Goal: Find contact information: Find contact information

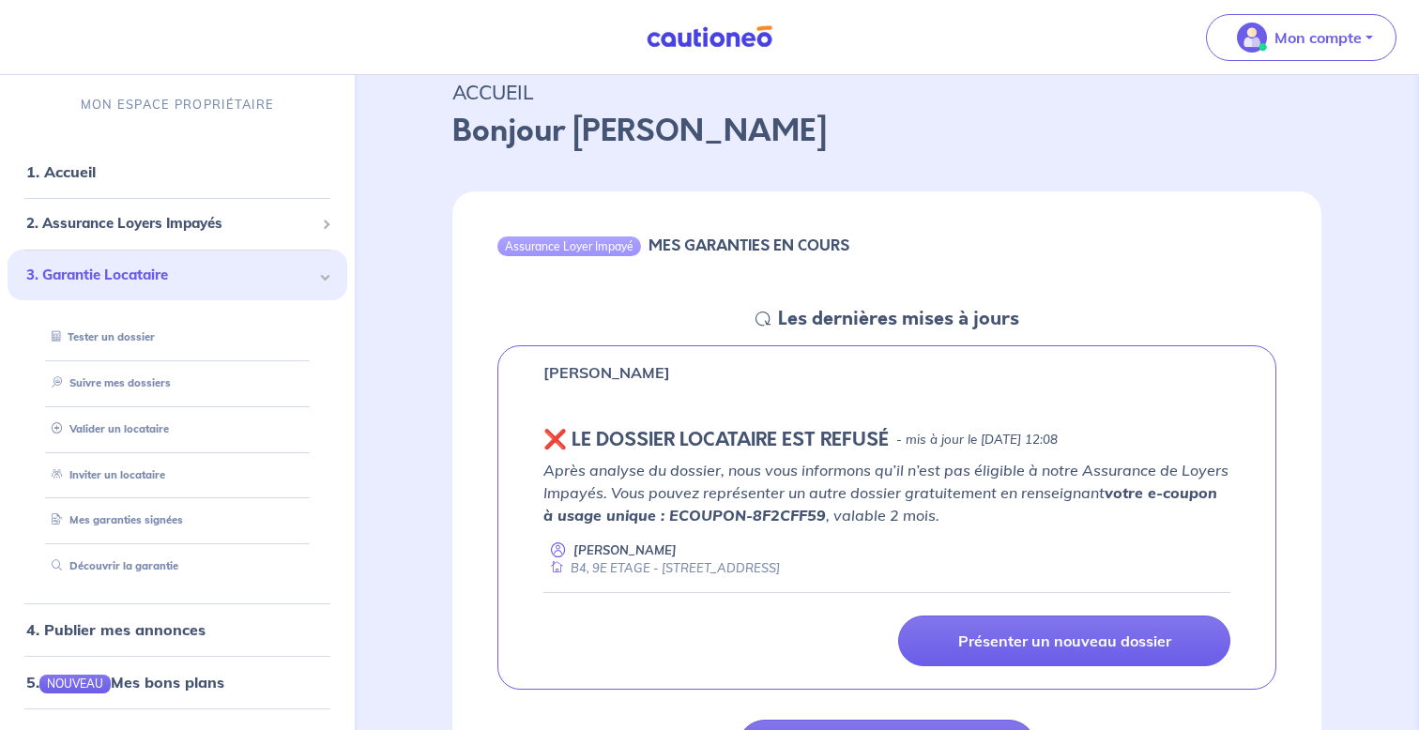
scroll to position [88, 0]
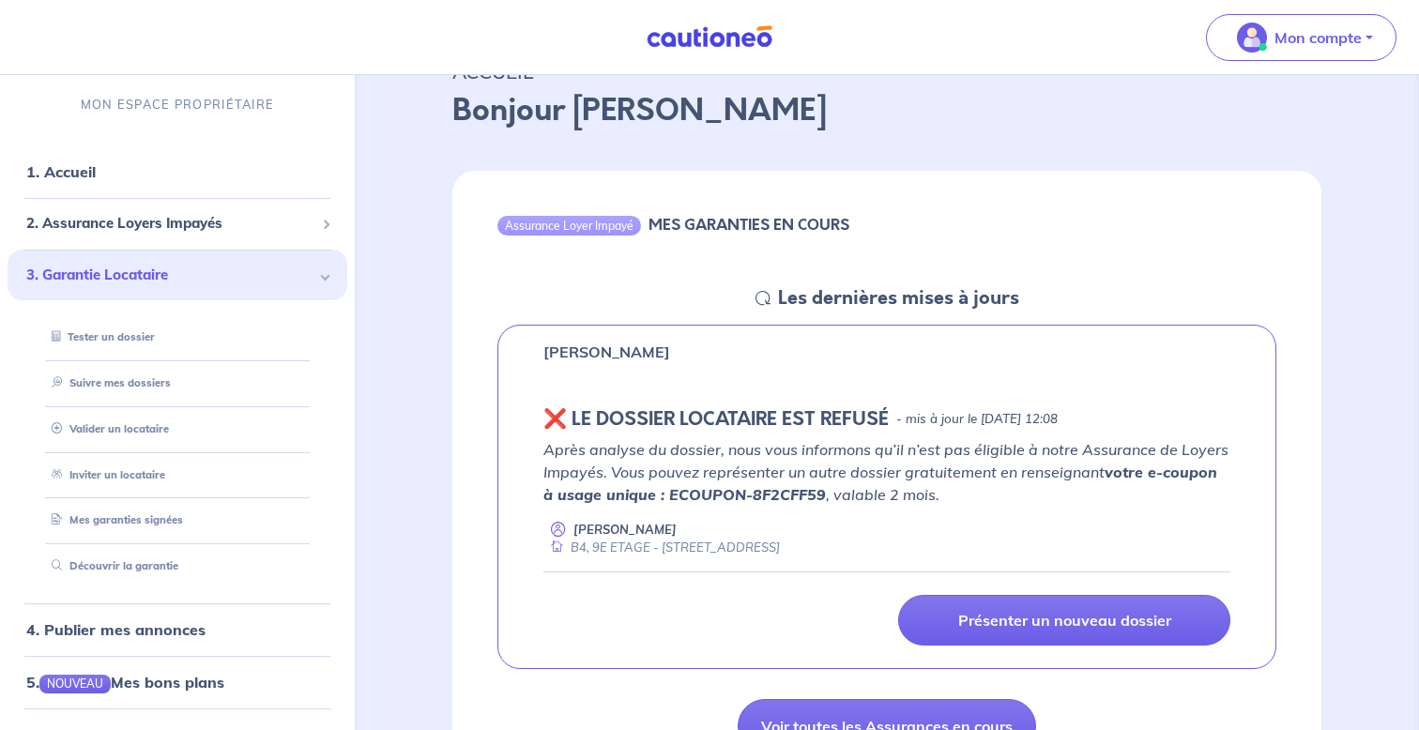
click at [802, 470] on p "Après analyse du dossier, nous vous informons qu’il n’est pas éligible à notre …" at bounding box center [886, 472] width 687 height 68
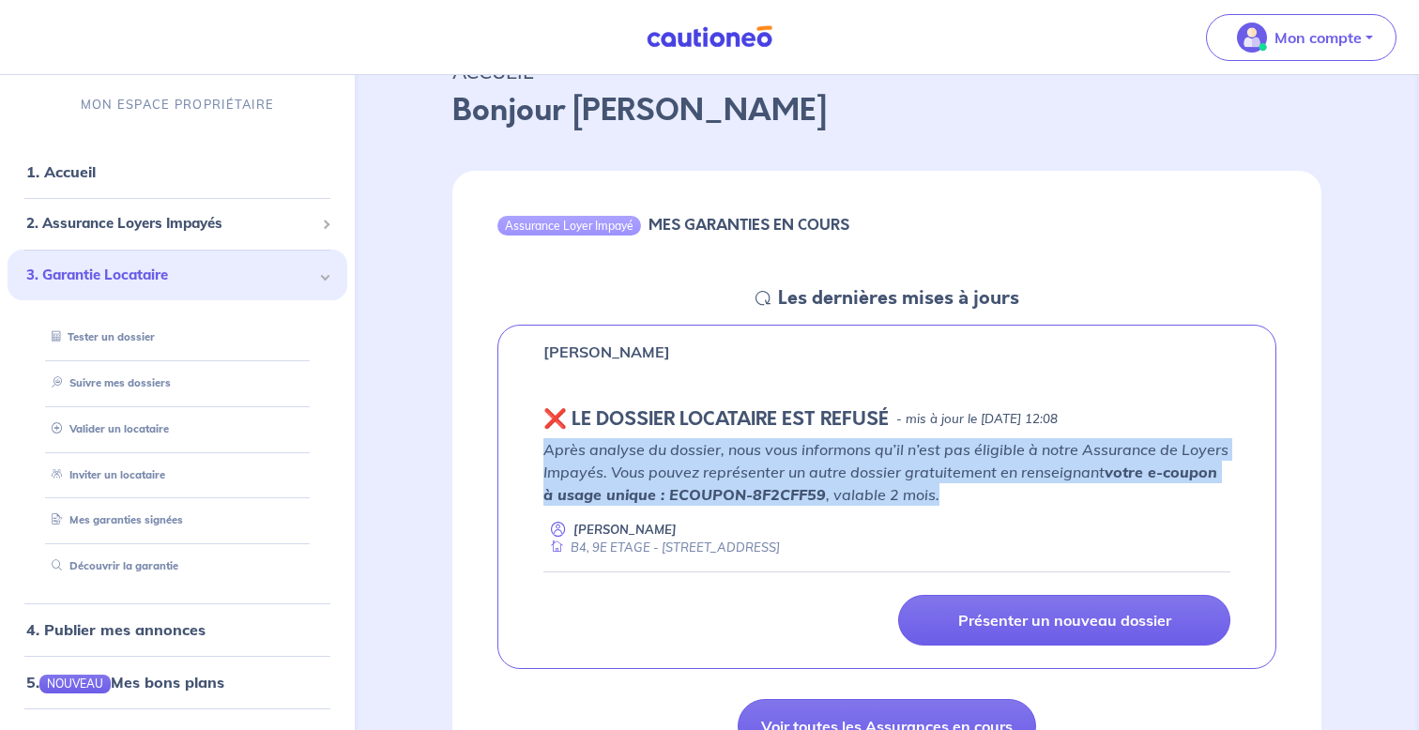
click at [802, 470] on p "Après analyse du dossier, nous vous informons qu’il n’est pas éligible à notre …" at bounding box center [886, 472] width 687 height 68
click at [903, 471] on p "Après analyse du dossier, nous vous informons qu’il n’est pas éligible à notre …" at bounding box center [886, 472] width 687 height 68
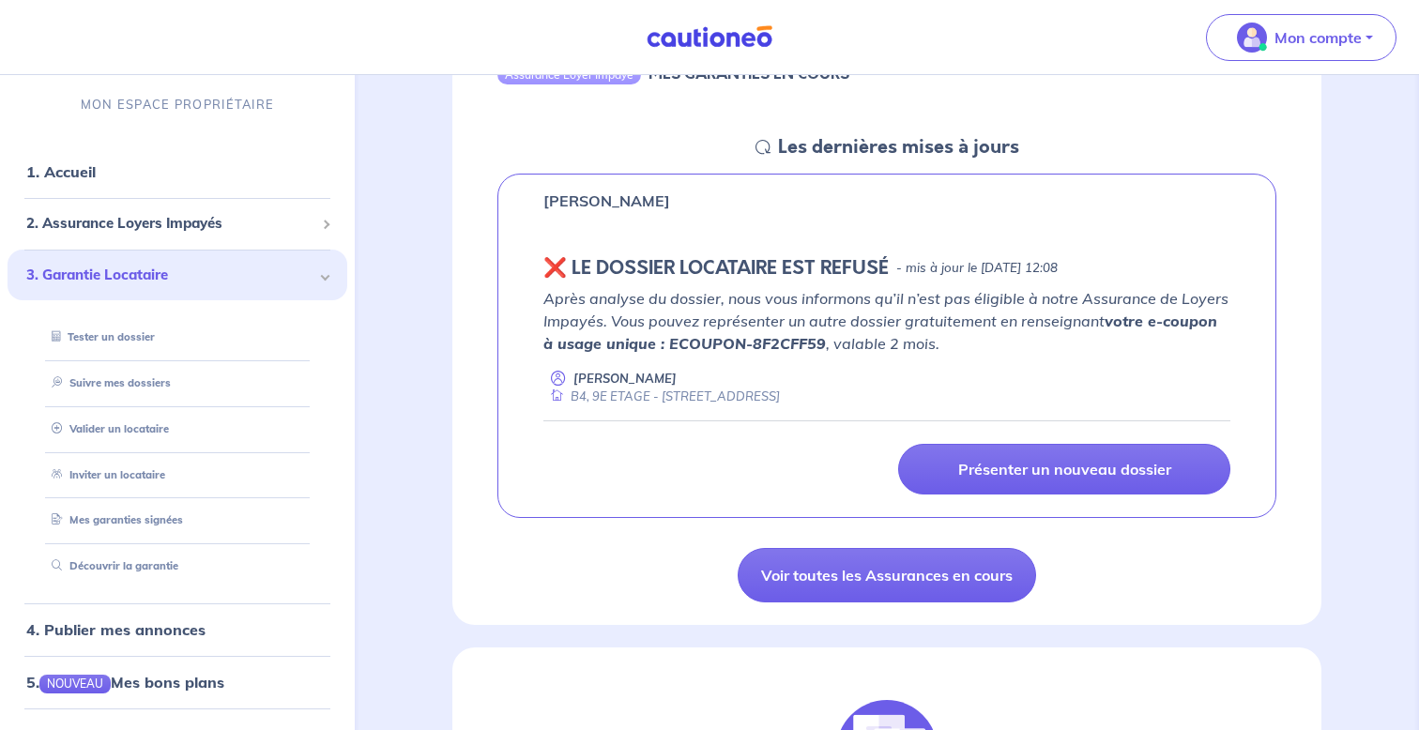
scroll to position [242, 0]
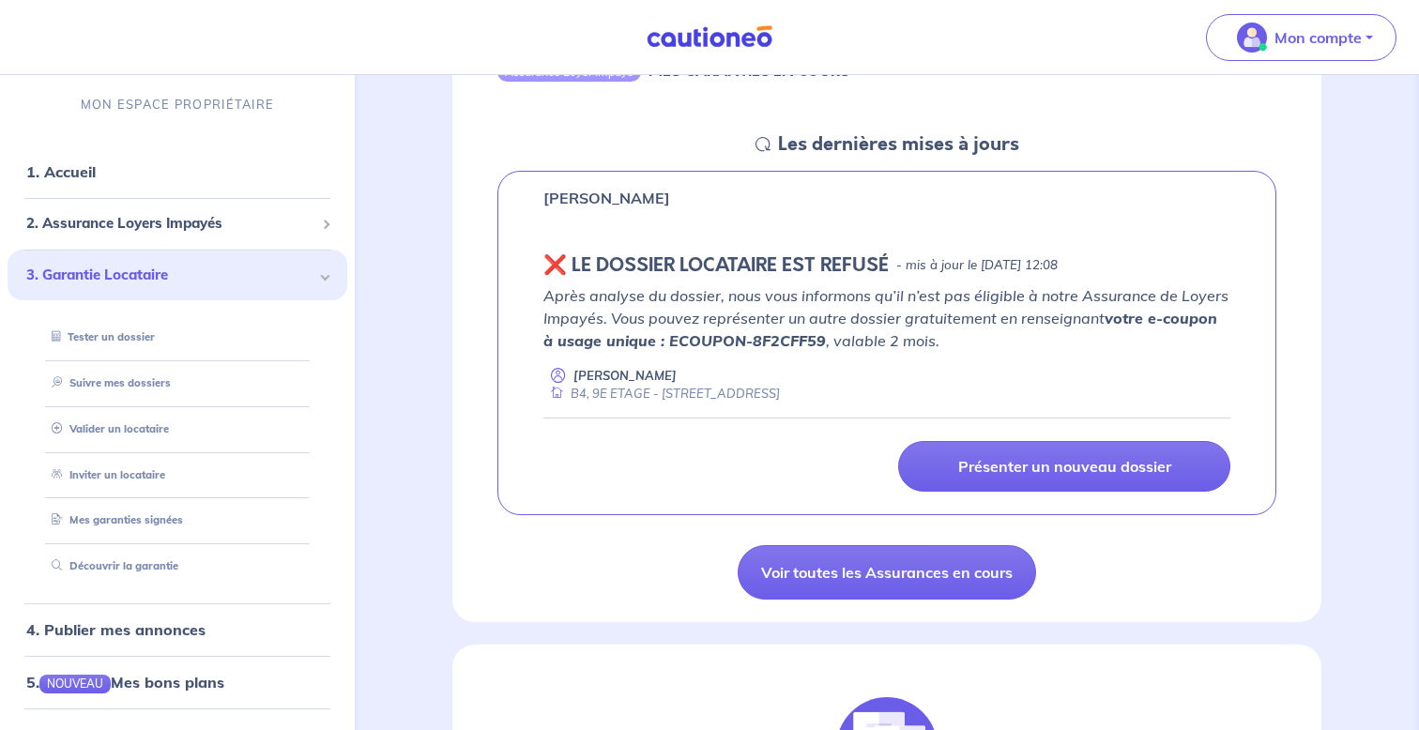
click at [780, 396] on div "B4, 9E ETAGE - 7 Avenue de Fabron 06200 Nice" at bounding box center [661, 394] width 237 height 18
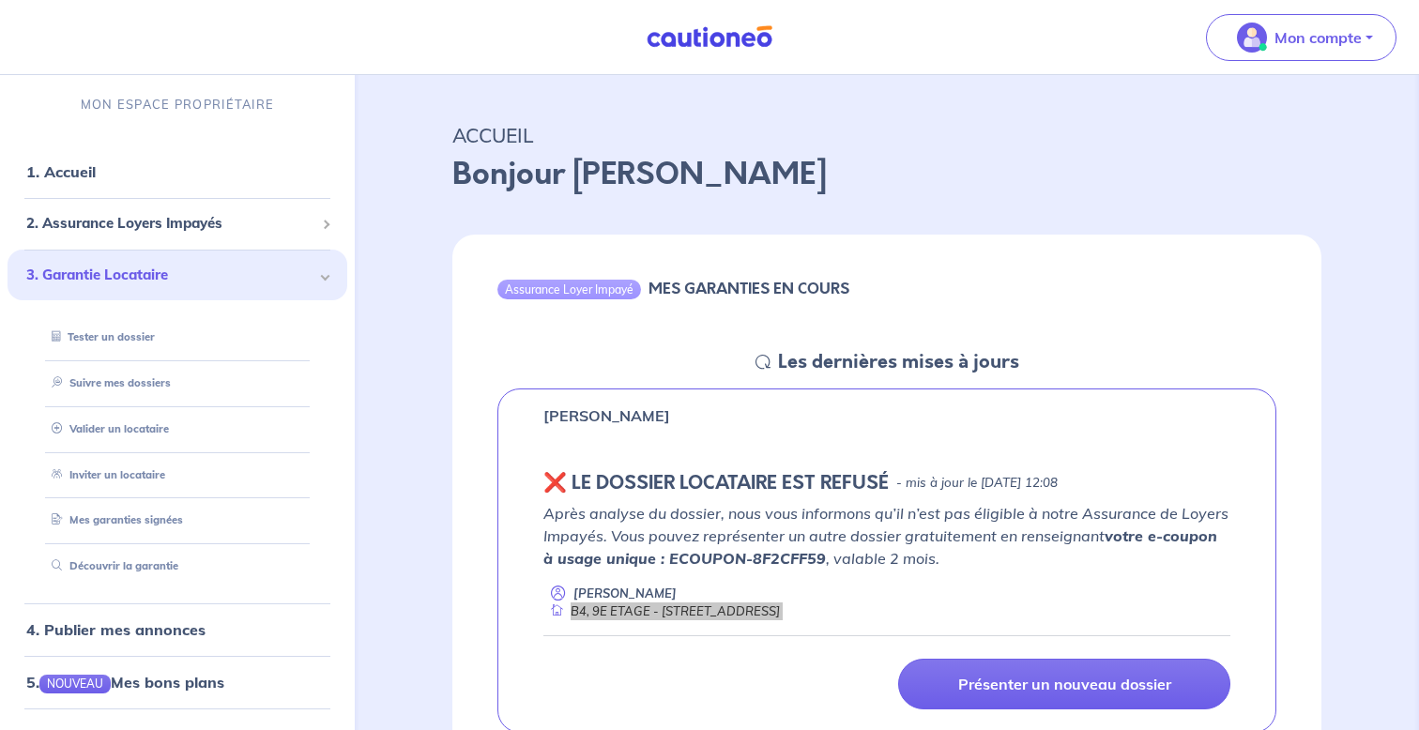
scroll to position [32, 0]
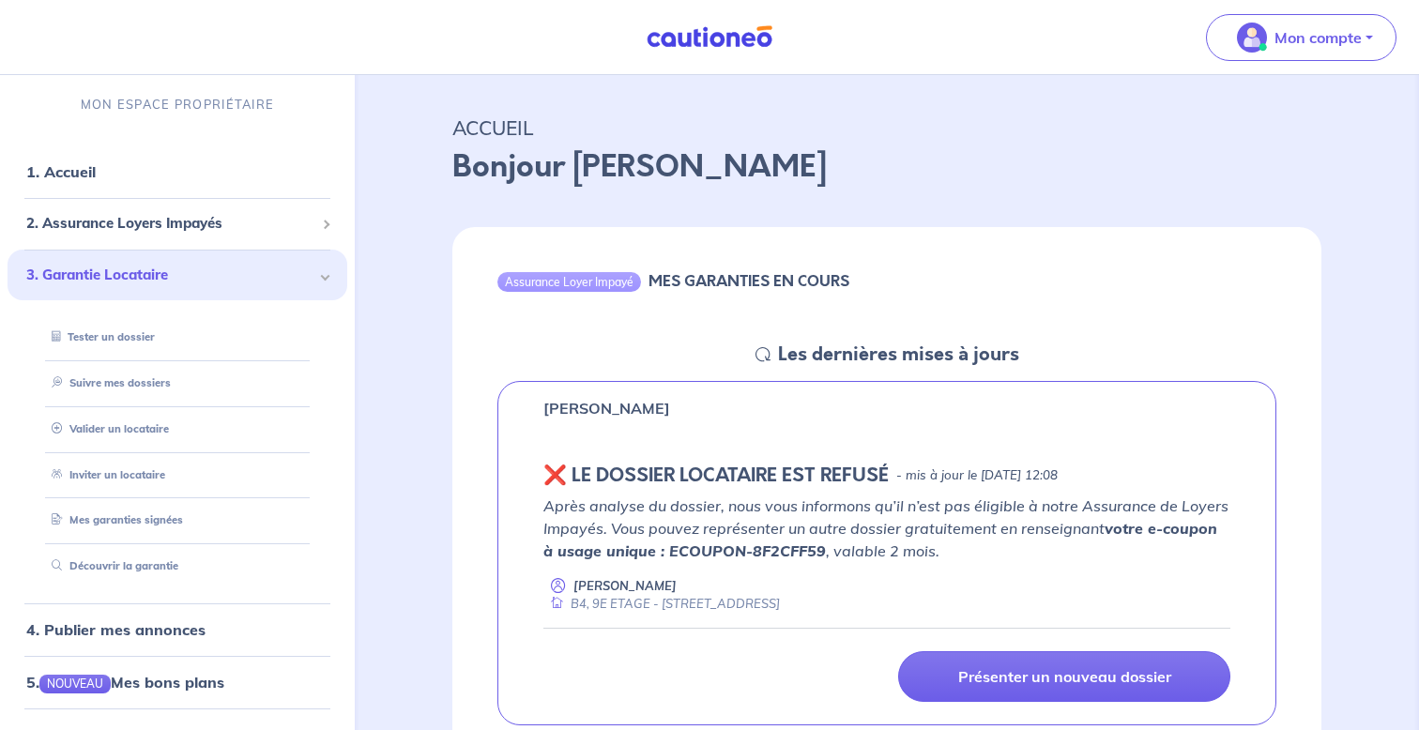
click at [826, 540] on p "Après analyse du dossier, nous vous informons qu’il n’est pas éligible à notre …" at bounding box center [886, 529] width 687 height 68
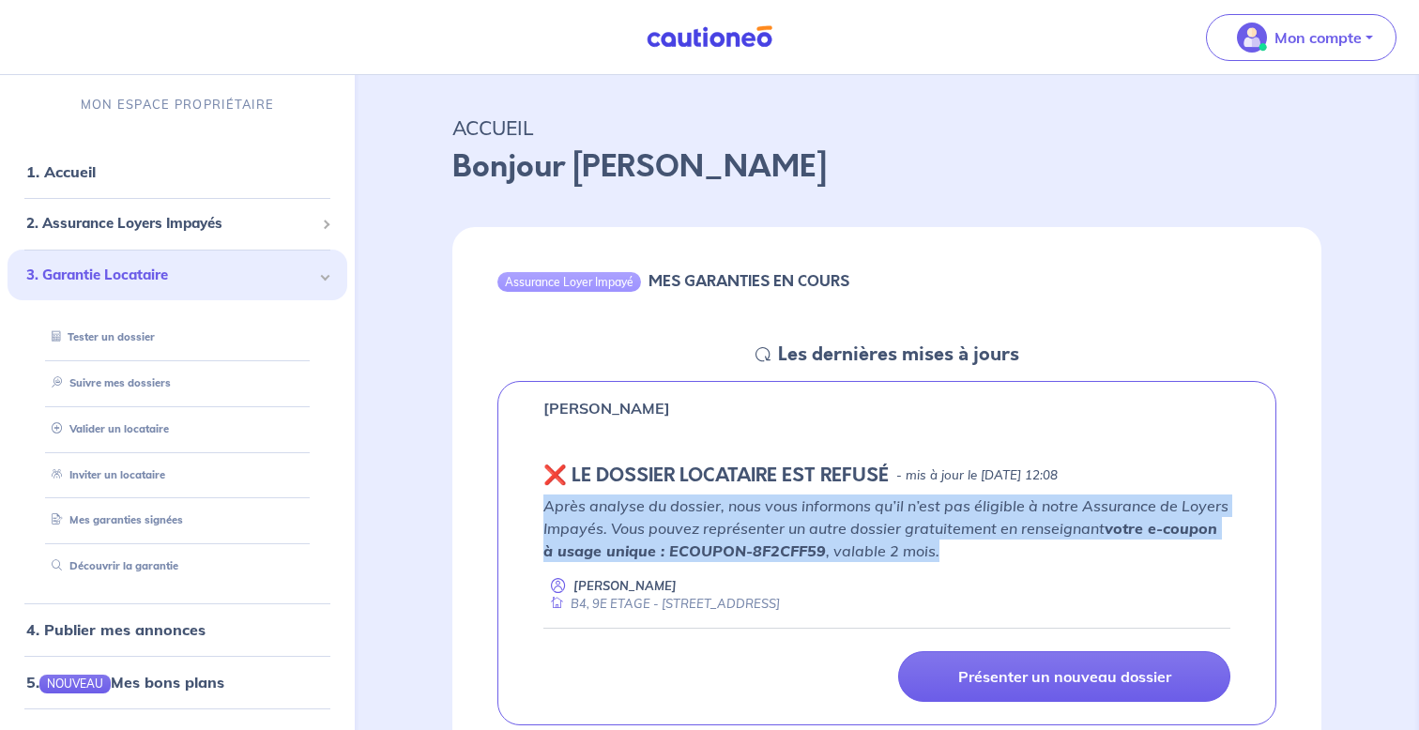
click at [826, 540] on p "Après analyse du dossier, nous vous informons qu’il n’est pas éligible à notre …" at bounding box center [886, 529] width 687 height 68
click at [953, 536] on p "Après analyse du dossier, nous vous informons qu’il n’est pas éligible à notre …" at bounding box center [886, 529] width 687 height 68
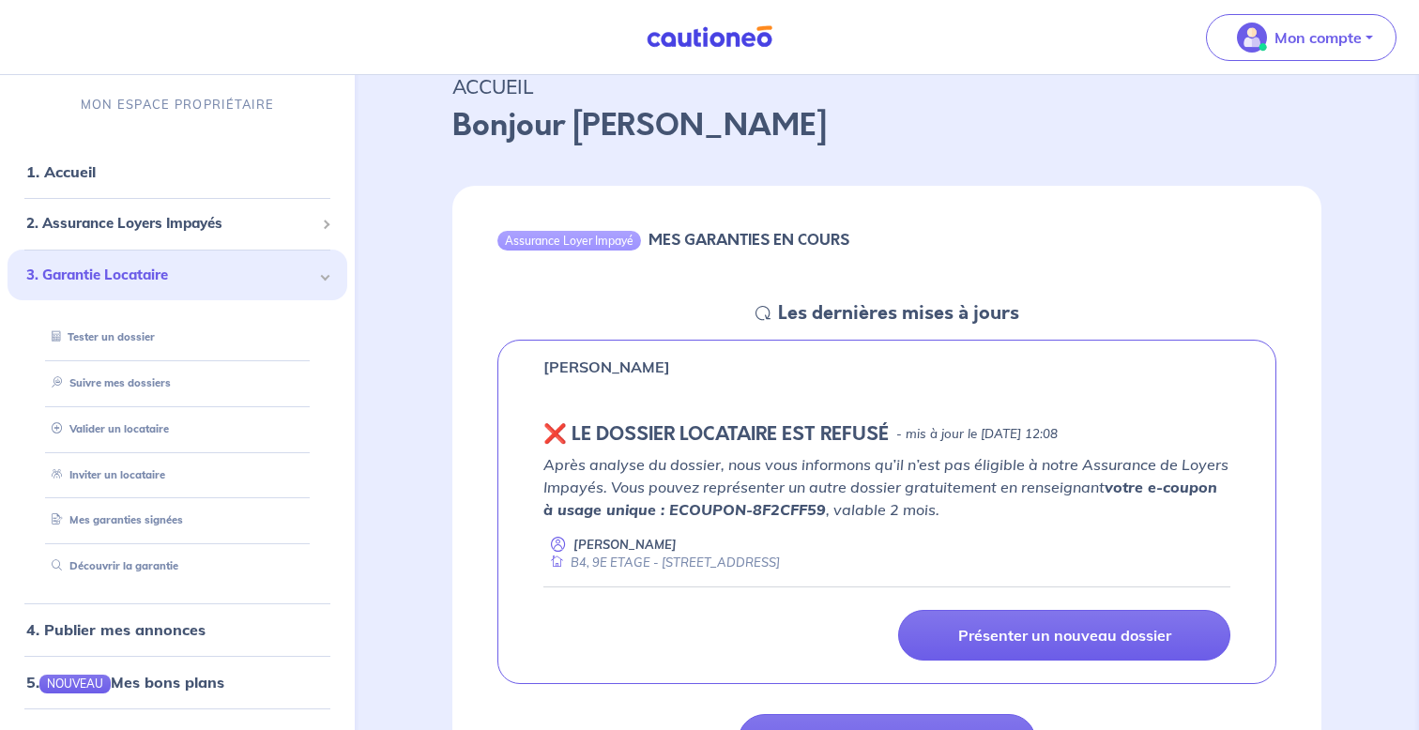
scroll to position [97, 0]
